Goal: Check status: Check status

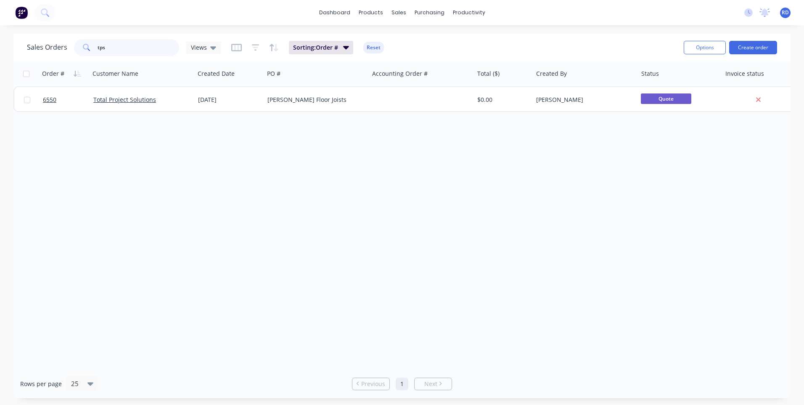
click at [112, 49] on input "tps" at bounding box center [139, 47] width 82 height 17
drag, startPoint x: 107, startPoint y: 48, endPoint x: 75, endPoint y: 49, distance: 32.4
click at [75, 49] on div "tps" at bounding box center [126, 47] width 105 height 17
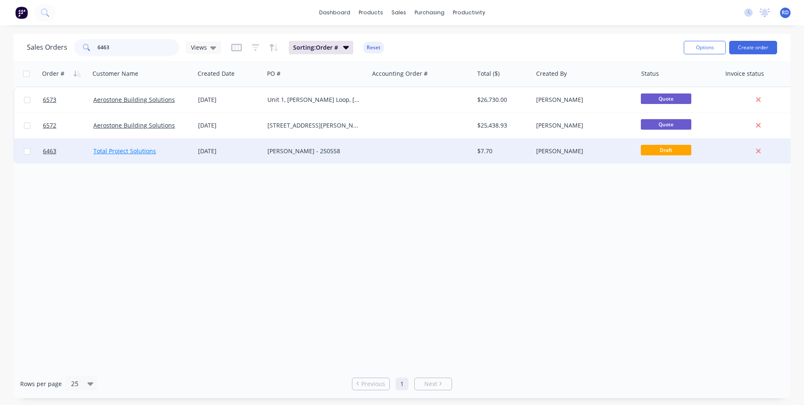
type input "6463"
click at [131, 151] on link "Total Project Solutions" at bounding box center [124, 151] width 63 height 8
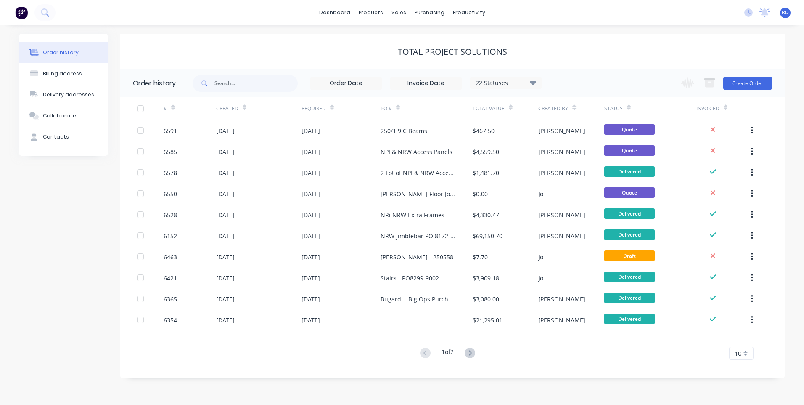
click at [159, 110] on div at bounding box center [150, 108] width 26 height 23
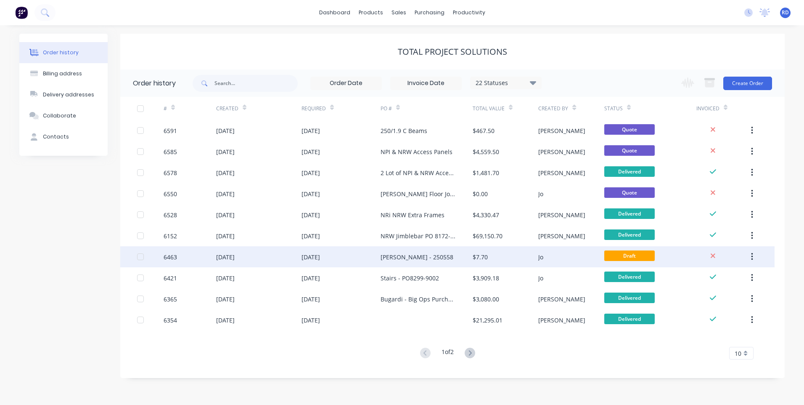
click at [235, 256] on div "[DATE]" at bounding box center [225, 256] width 19 height 9
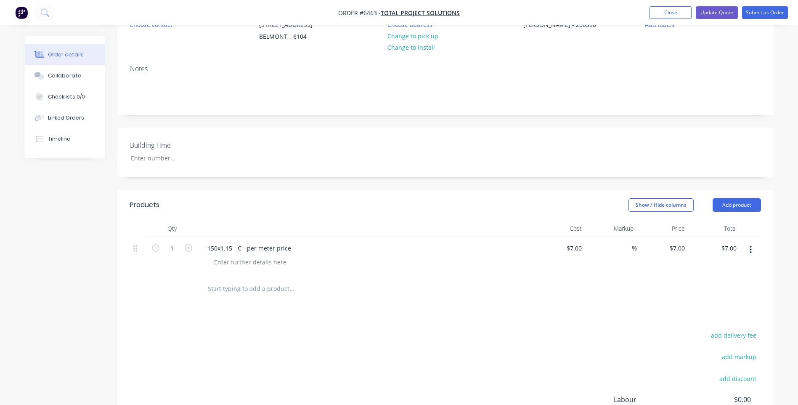
scroll to position [126, 0]
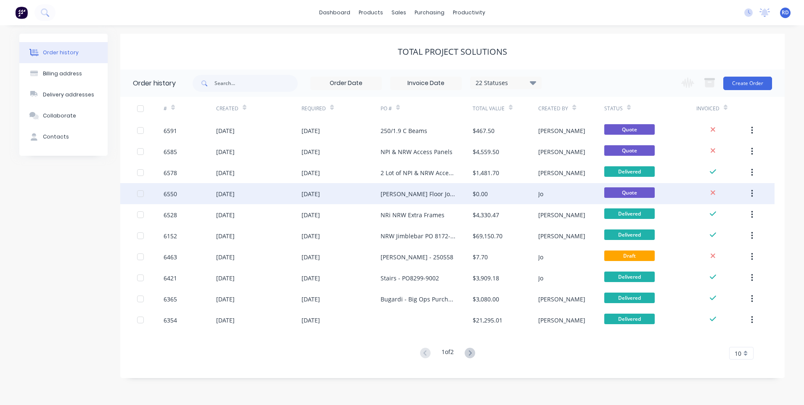
click at [193, 191] on div "6550" at bounding box center [190, 193] width 53 height 21
